Goal: Use online tool/utility: Utilize a website feature to perform a specific function

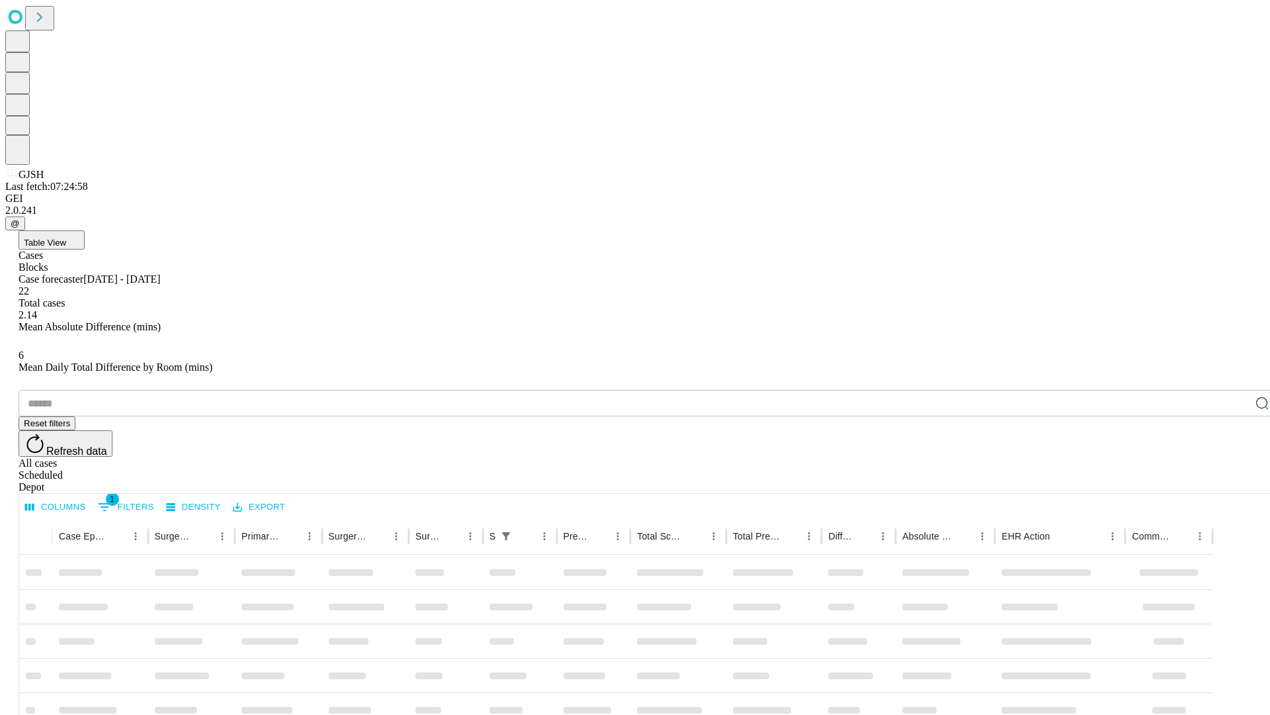
click at [66, 238] on span "Table View" at bounding box center [45, 243] width 42 height 10
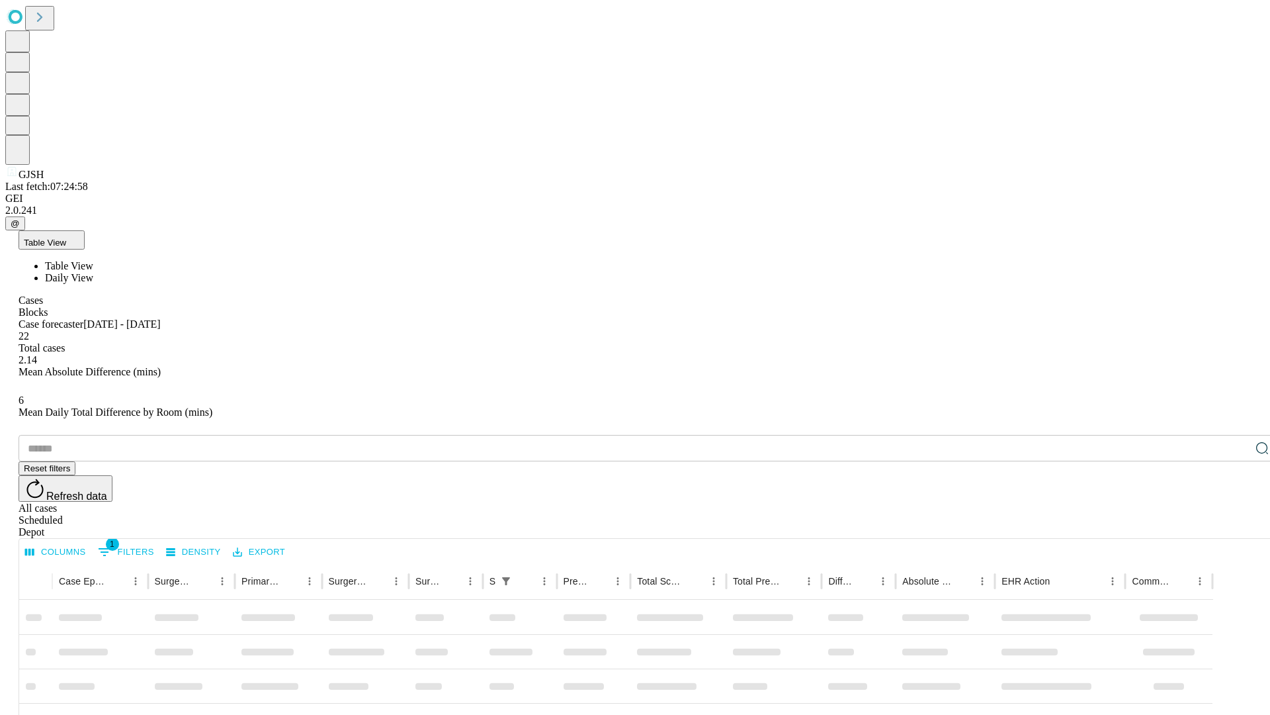
click at [93, 272] on span "Daily View" at bounding box center [69, 277] width 48 height 11
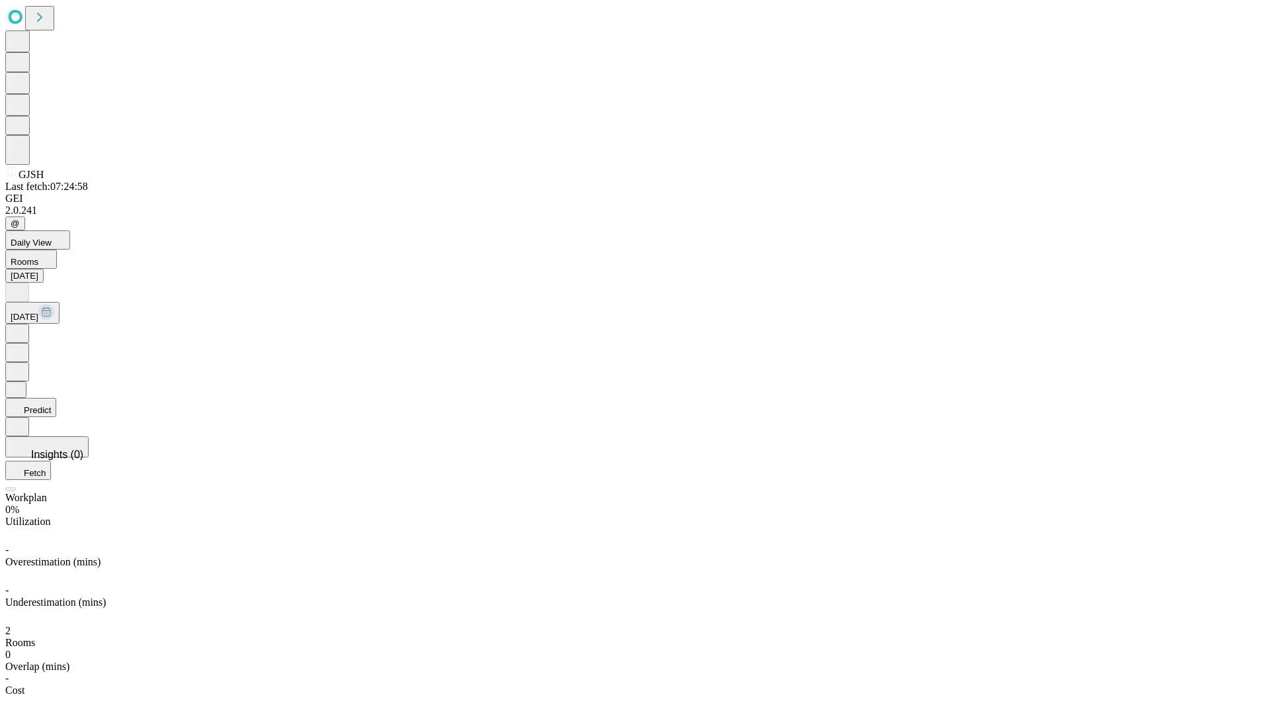
click at [56, 398] on button "Predict" at bounding box center [30, 407] width 51 height 19
